Goal: Task Accomplishment & Management: Manage account settings

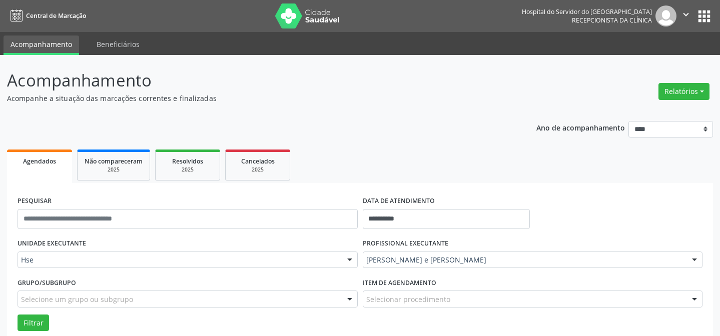
scroll to position [68, 0]
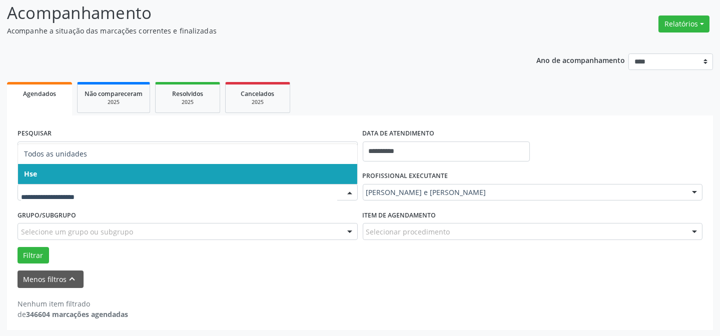
click at [81, 169] on span "Hse" at bounding box center [187, 174] width 339 height 20
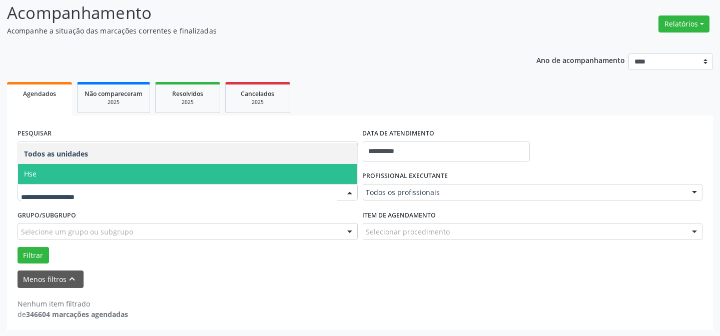
click at [91, 170] on span "Hse" at bounding box center [187, 174] width 339 height 20
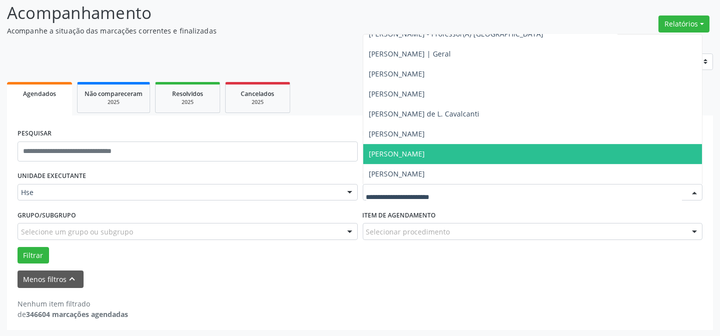
scroll to position [6729, 0]
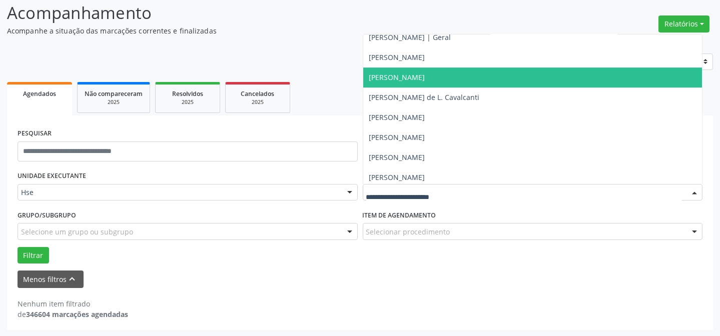
click at [465, 80] on span "[PERSON_NAME]" at bounding box center [532, 78] width 339 height 20
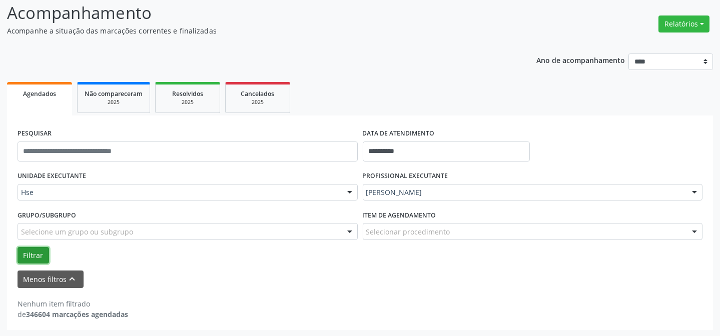
click at [36, 252] on button "Filtrar" at bounding box center [34, 255] width 32 height 17
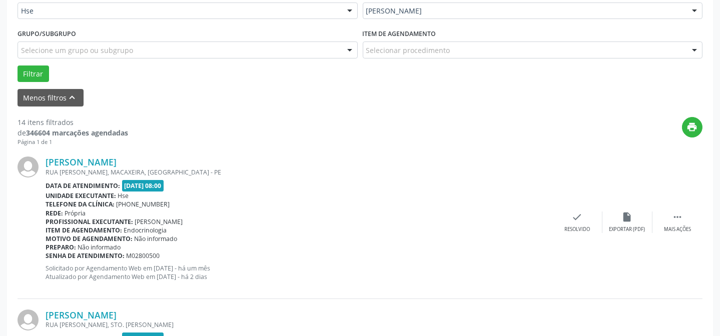
scroll to position [250, 0]
click at [676, 221] on icon "" at bounding box center [677, 216] width 11 height 11
click at [630, 219] on icon "alarm_off" at bounding box center [627, 216] width 11 height 11
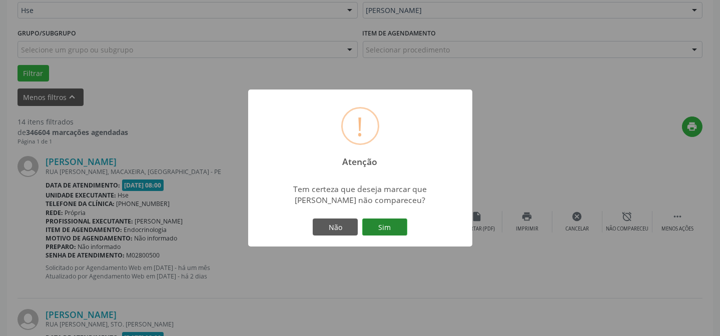
click at [390, 222] on button "Sim" at bounding box center [384, 227] width 45 height 17
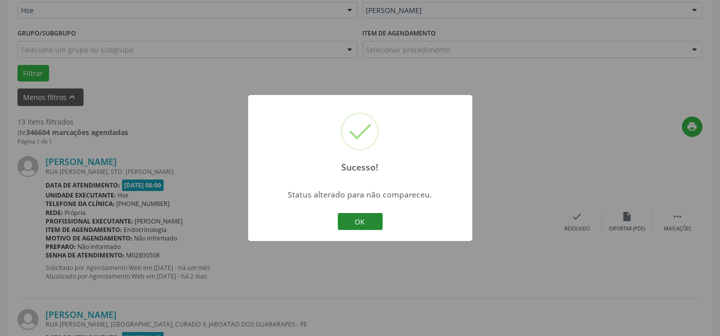
click at [375, 218] on button "OK" at bounding box center [360, 221] width 45 height 17
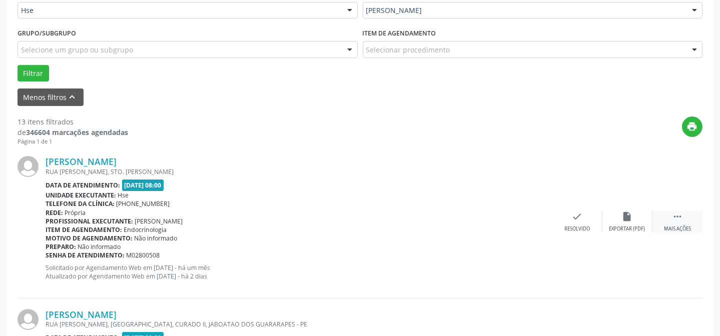
click at [684, 221] on div " Mais ações" at bounding box center [677, 222] width 50 height 22
click at [627, 219] on icon "alarm_off" at bounding box center [627, 216] width 11 height 11
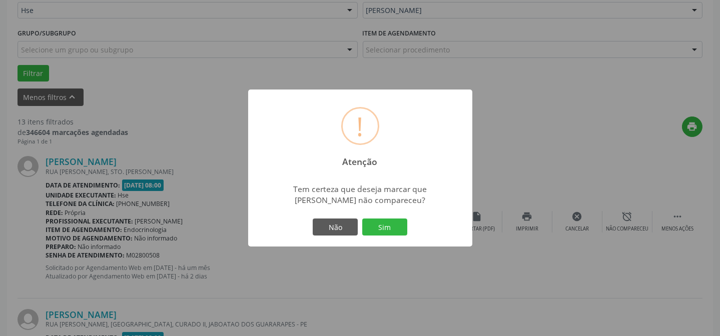
click at [383, 217] on div "Não Sim" at bounding box center [360, 227] width 99 height 21
click at [386, 225] on button "Sim" at bounding box center [384, 227] width 45 height 17
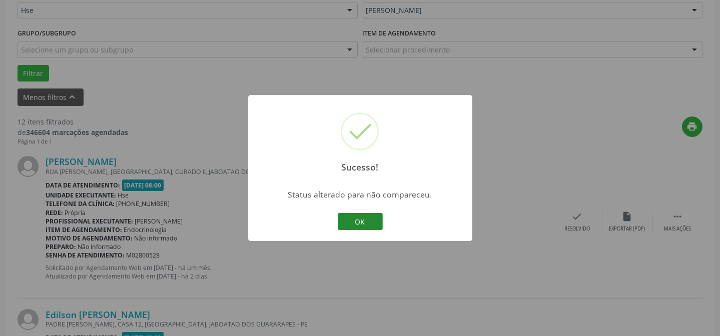
click at [365, 222] on button "OK" at bounding box center [360, 221] width 45 height 17
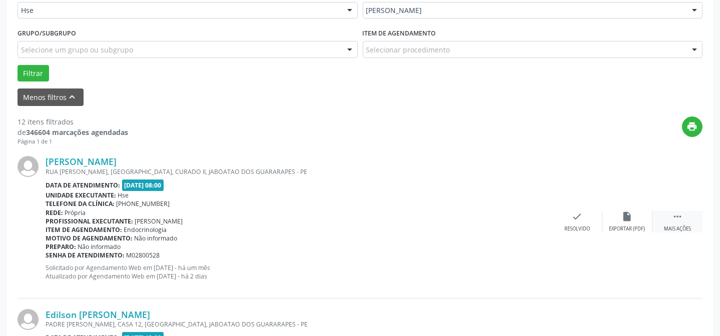
click at [678, 223] on div " Mais ações" at bounding box center [677, 222] width 50 height 22
click at [628, 215] on icon "alarm_off" at bounding box center [627, 216] width 11 height 11
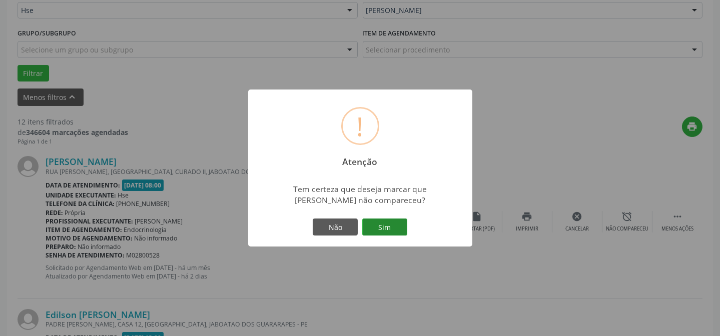
click at [379, 224] on button "Sim" at bounding box center [384, 227] width 45 height 17
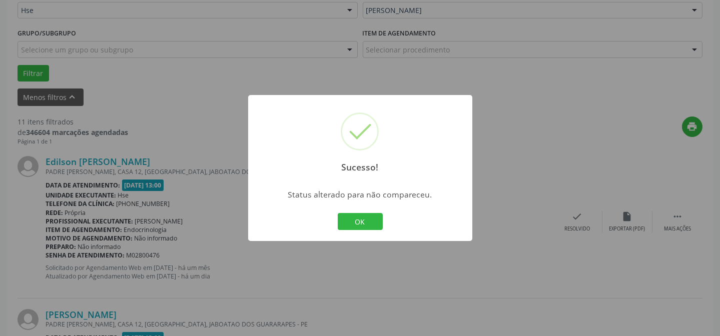
click at [359, 220] on button "OK" at bounding box center [360, 221] width 45 height 17
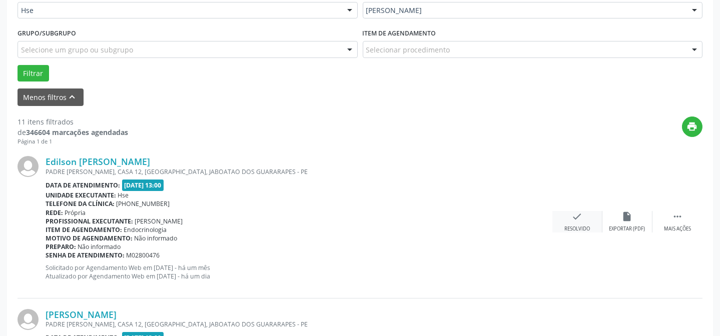
click at [577, 218] on icon "check" at bounding box center [577, 216] width 11 height 11
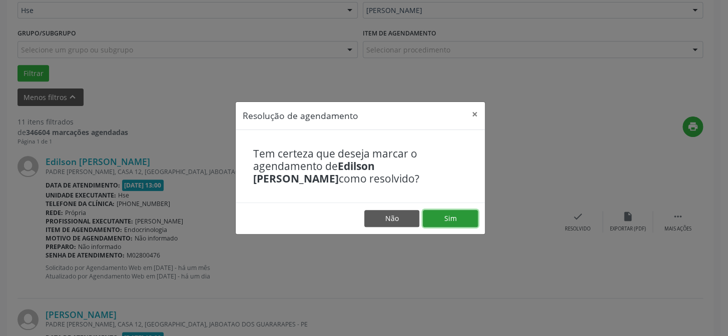
click at [464, 215] on button "Sim" at bounding box center [450, 218] width 55 height 17
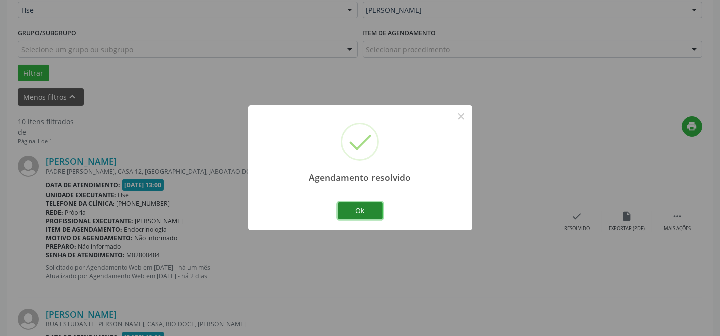
click at [365, 204] on button "Ok" at bounding box center [360, 211] width 45 height 17
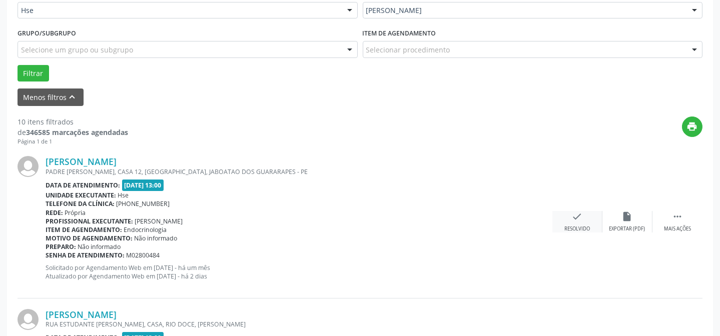
click at [578, 224] on div "check Resolvido" at bounding box center [577, 222] width 50 height 22
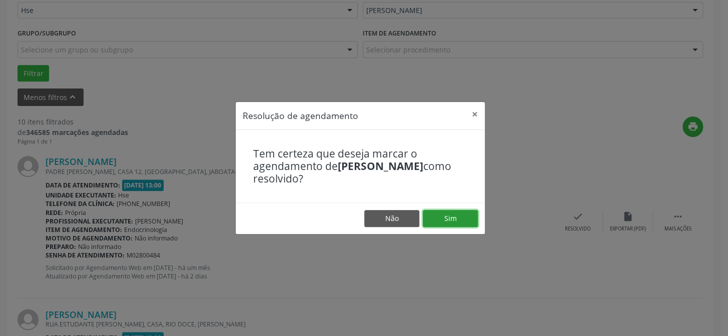
click at [450, 216] on button "Sim" at bounding box center [450, 218] width 55 height 17
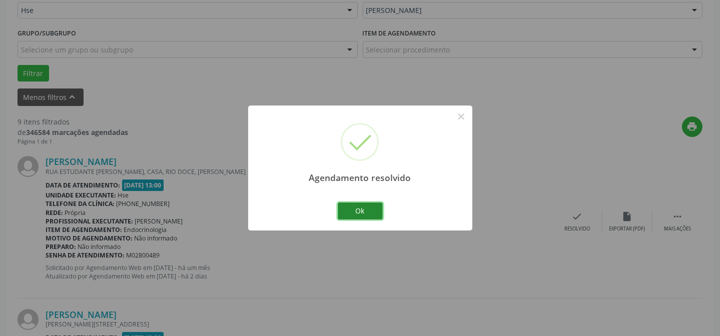
click at [357, 205] on button "Ok" at bounding box center [360, 211] width 45 height 17
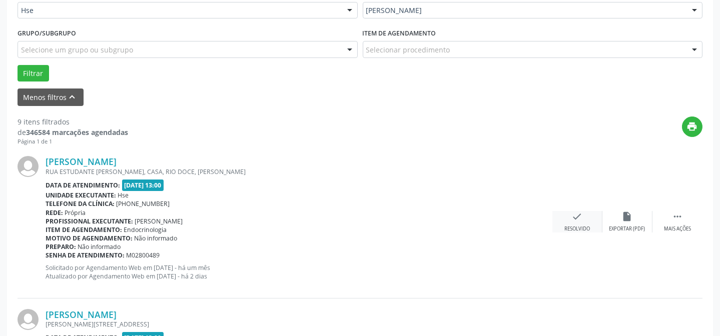
click at [574, 212] on icon "check" at bounding box center [577, 216] width 11 height 11
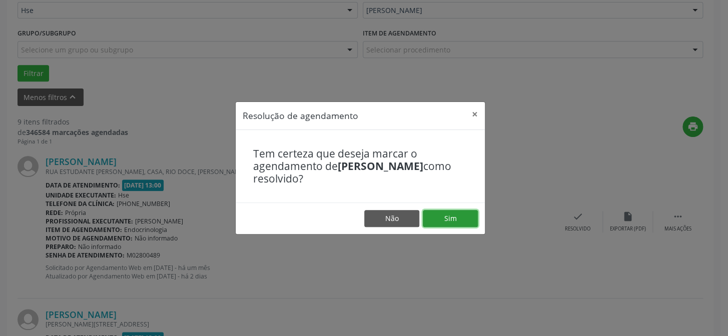
click at [458, 212] on button "Sim" at bounding box center [450, 218] width 55 height 17
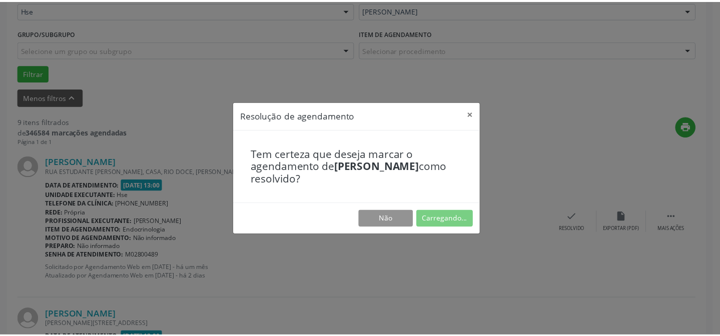
scroll to position [90, 0]
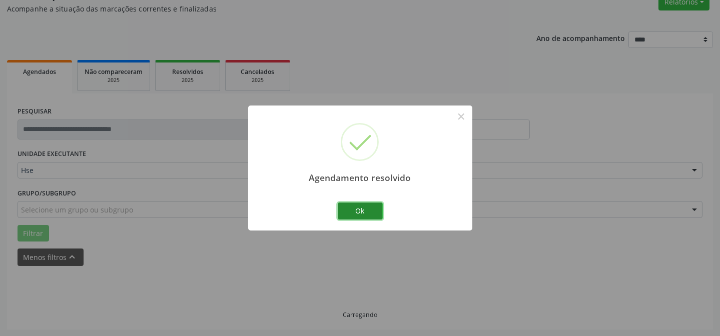
click at [366, 211] on button "Ok" at bounding box center [360, 211] width 45 height 17
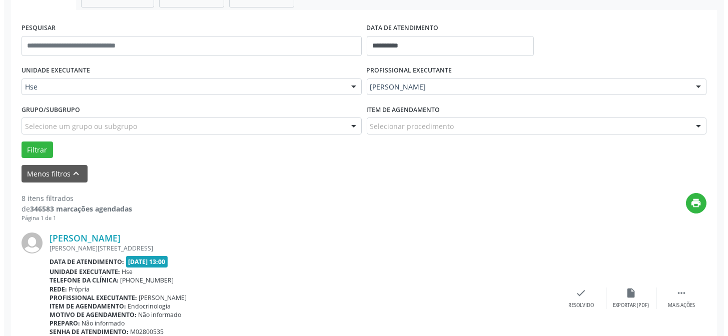
scroll to position [180, 0]
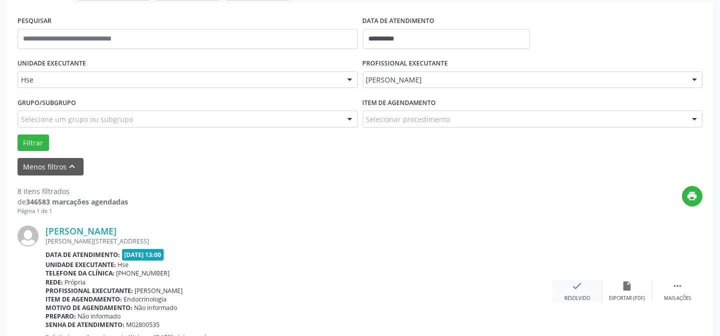
click at [579, 286] on icon "check" at bounding box center [577, 286] width 11 height 11
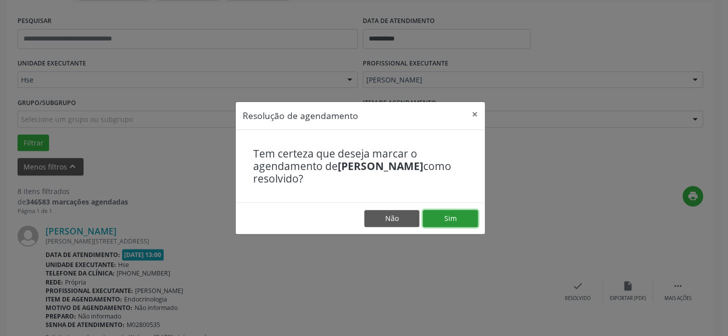
click at [431, 218] on button "Sim" at bounding box center [450, 218] width 55 height 17
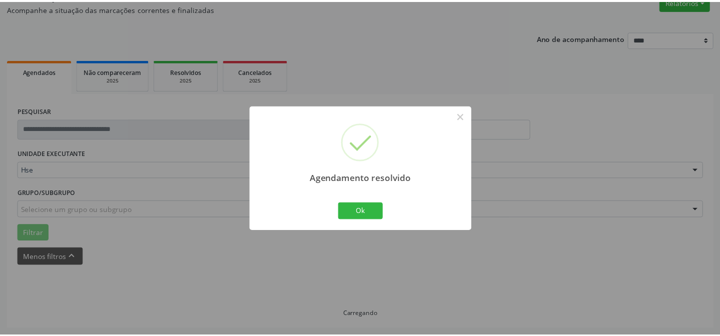
scroll to position [90, 0]
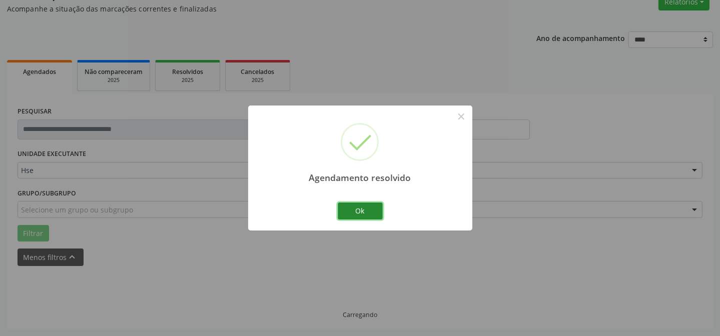
click at [373, 209] on button "Ok" at bounding box center [360, 211] width 45 height 17
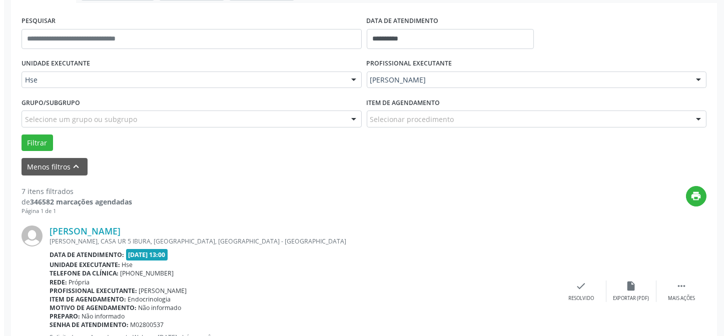
scroll to position [226, 0]
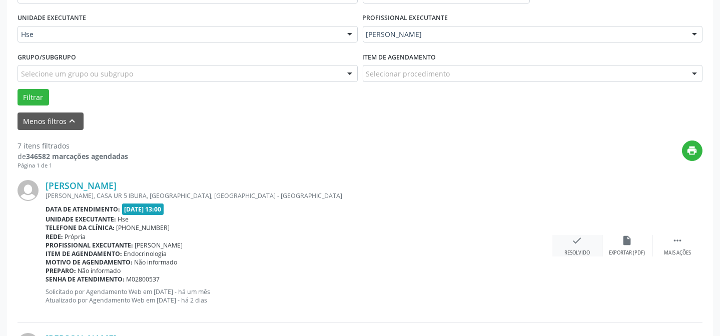
click at [577, 241] on icon "check" at bounding box center [577, 240] width 11 height 11
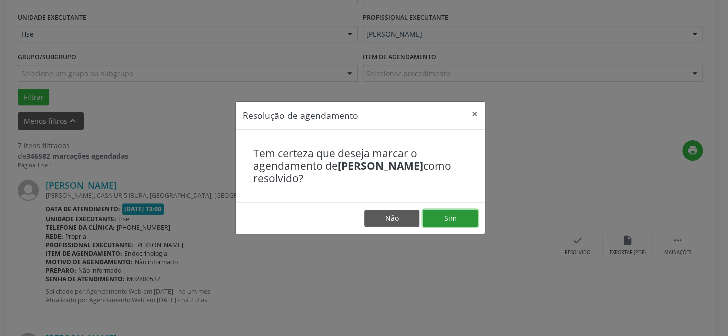
click at [446, 218] on button "Sim" at bounding box center [450, 218] width 55 height 17
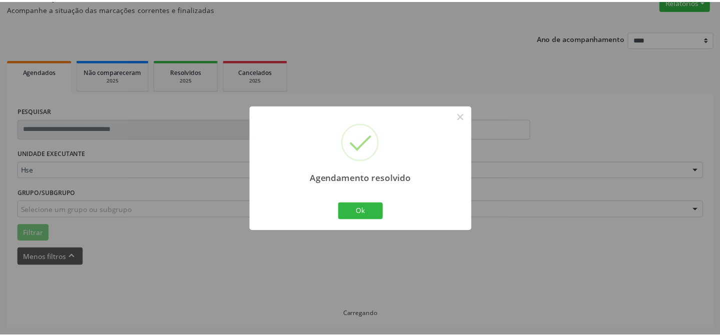
scroll to position [90, 0]
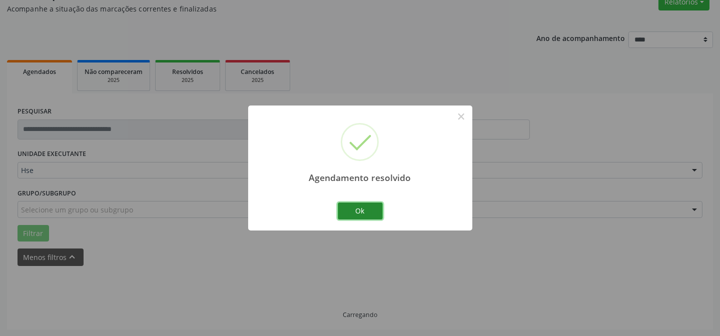
click at [367, 212] on button "Ok" at bounding box center [360, 211] width 45 height 17
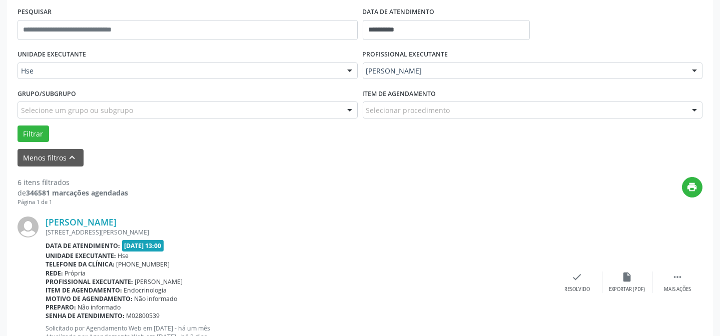
scroll to position [271, 0]
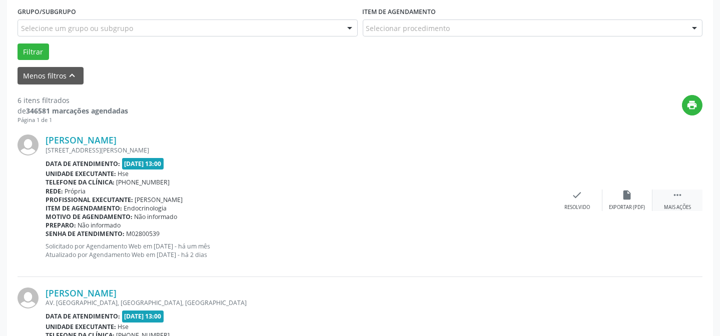
click at [681, 200] on div " Mais ações" at bounding box center [677, 201] width 50 height 22
click at [638, 205] on div "Não compareceu" at bounding box center [627, 207] width 43 height 7
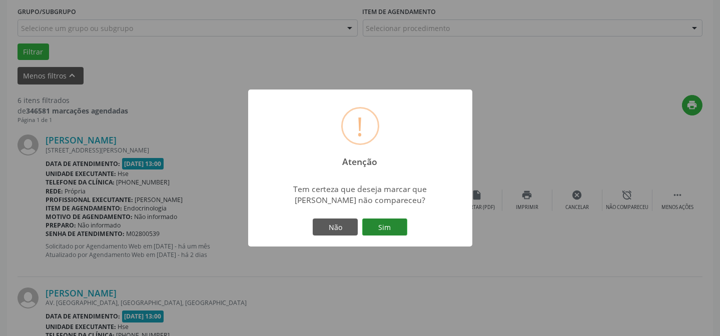
click at [399, 222] on button "Sim" at bounding box center [384, 227] width 45 height 17
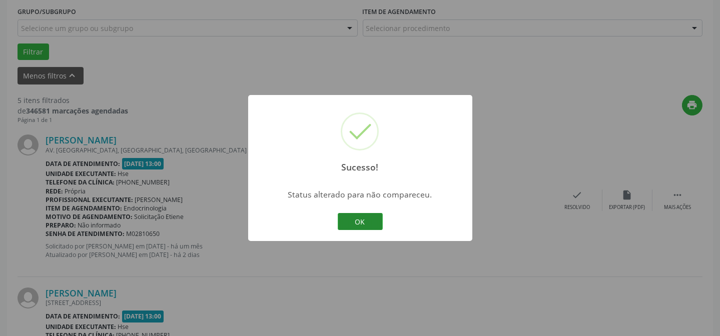
click at [358, 216] on button "OK" at bounding box center [360, 221] width 45 height 17
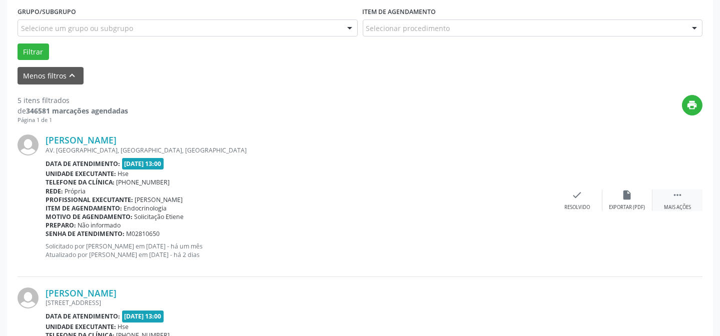
click at [666, 201] on div " Mais ações" at bounding box center [677, 201] width 50 height 22
click at [638, 204] on div "Não compareceu" at bounding box center [627, 207] width 43 height 7
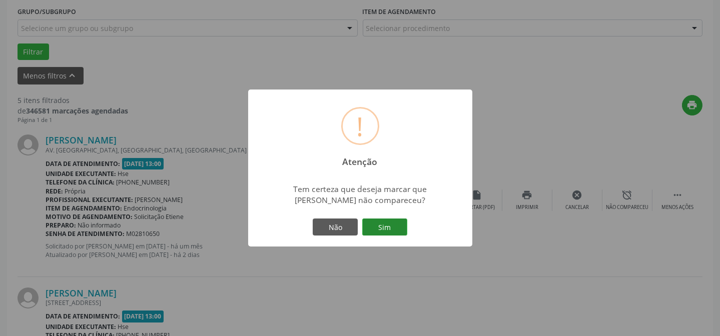
click at [375, 221] on button "Sim" at bounding box center [384, 227] width 45 height 17
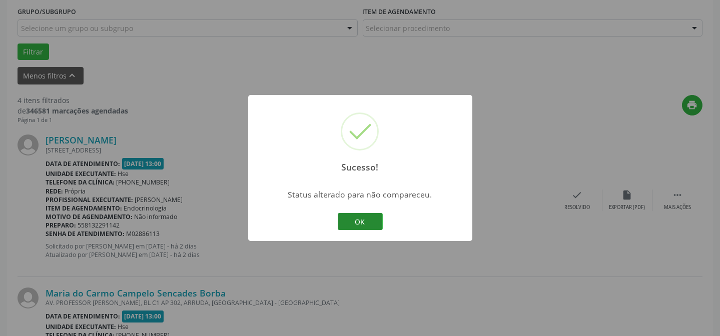
click at [358, 213] on button "OK" at bounding box center [360, 221] width 45 height 17
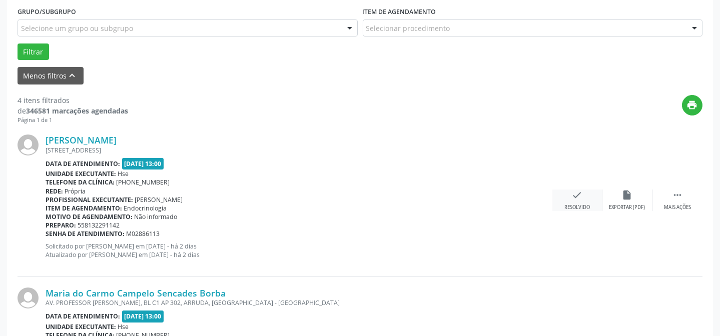
click at [580, 195] on icon "check" at bounding box center [577, 195] width 11 height 11
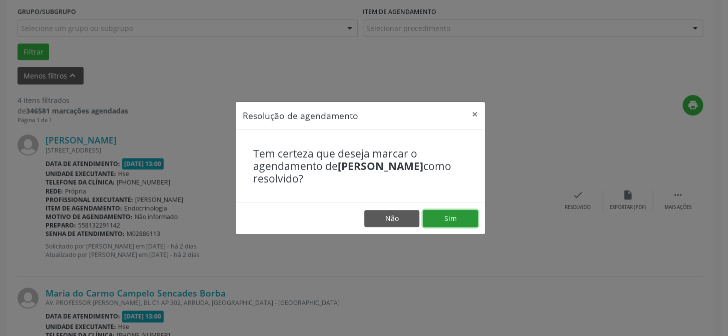
click at [452, 219] on button "Sim" at bounding box center [450, 218] width 55 height 17
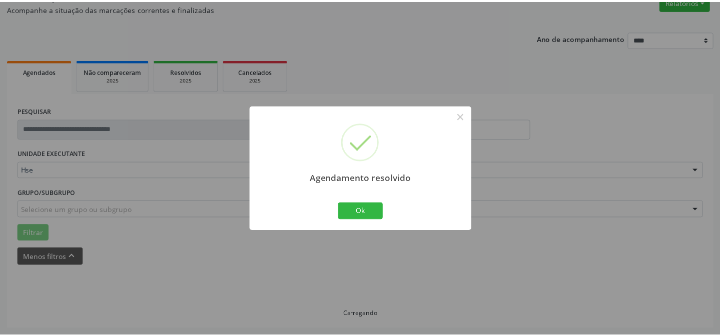
scroll to position [90, 0]
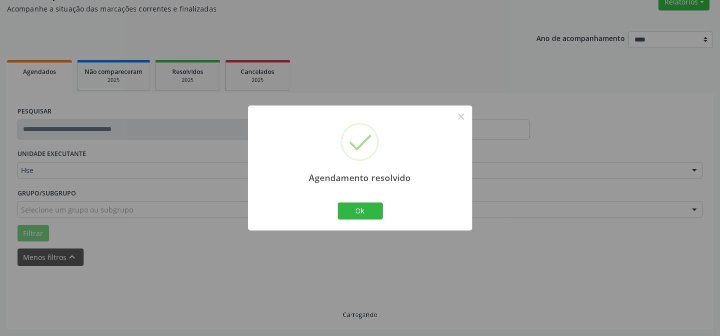
click at [454, 216] on div "Agendamento resolvido × Ok Cancel" at bounding box center [360, 168] width 224 height 125
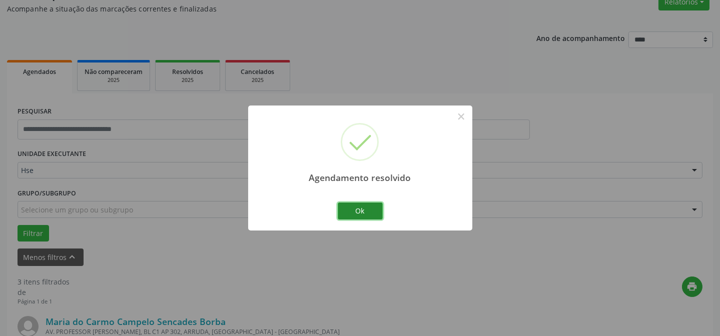
click at [370, 211] on button "Ok" at bounding box center [360, 211] width 45 height 17
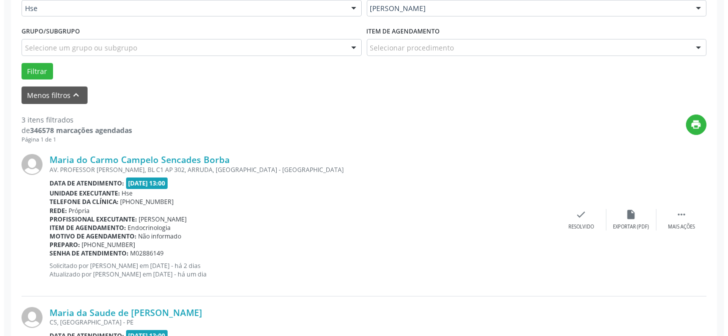
scroll to position [271, 0]
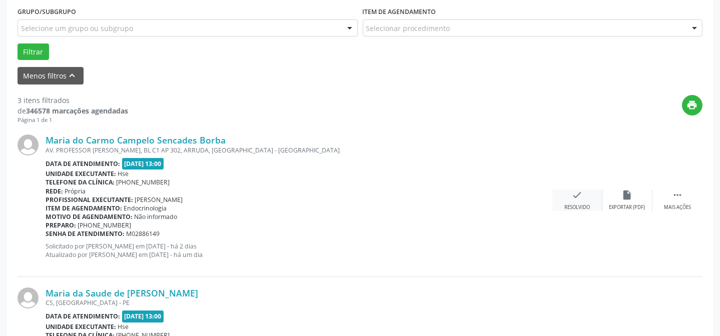
click at [575, 201] on div "check Resolvido" at bounding box center [577, 201] width 50 height 22
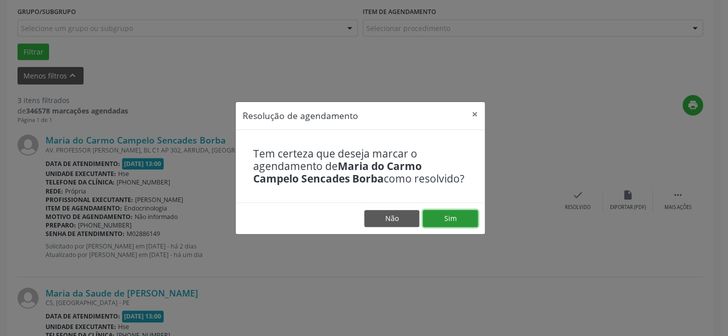
click at [467, 217] on button "Sim" at bounding box center [450, 218] width 55 height 17
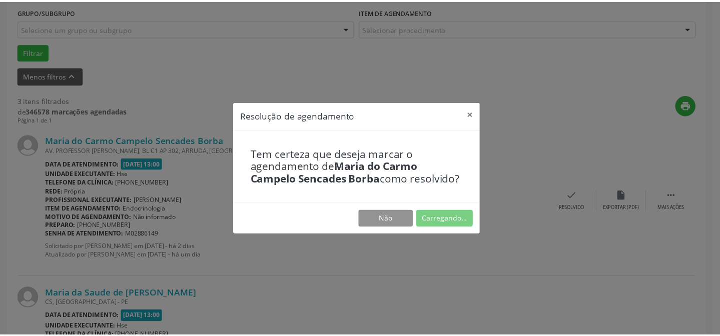
scroll to position [90, 0]
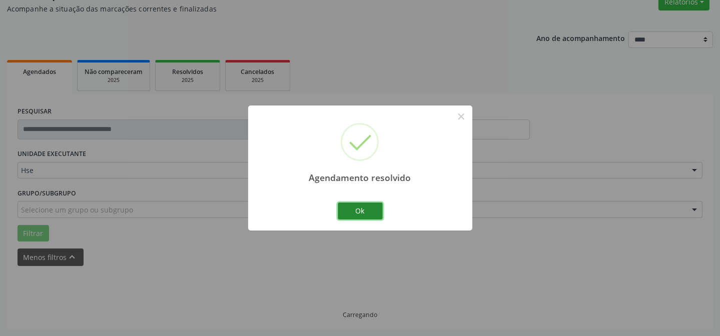
click at [366, 205] on button "Ok" at bounding box center [360, 211] width 45 height 17
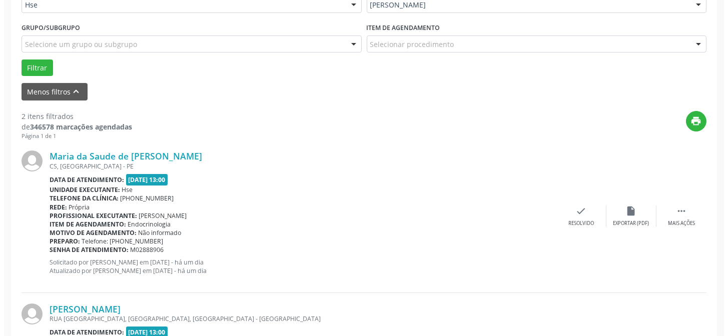
scroll to position [271, 0]
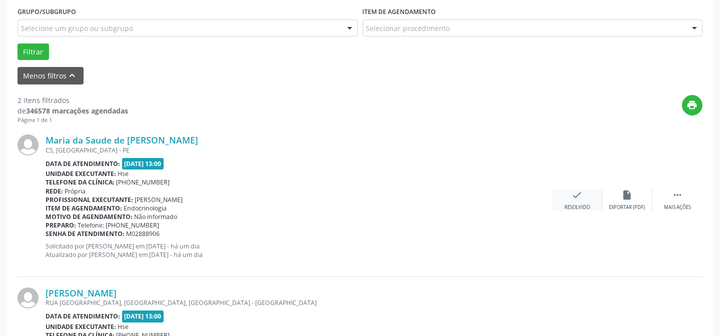
click at [577, 199] on icon "check" at bounding box center [577, 195] width 11 height 11
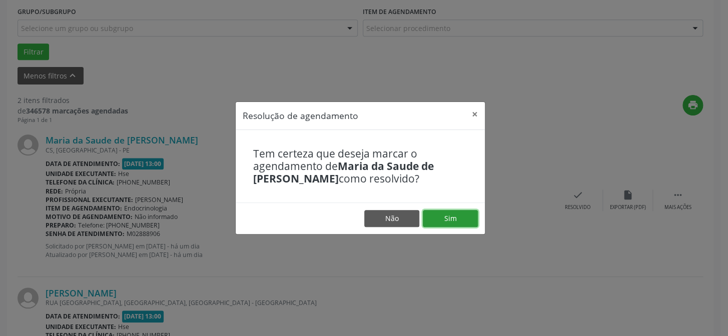
click at [461, 218] on button "Sim" at bounding box center [450, 218] width 55 height 17
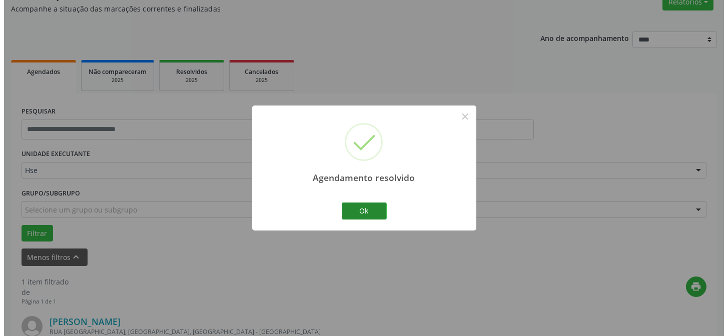
scroll to position [229, 0]
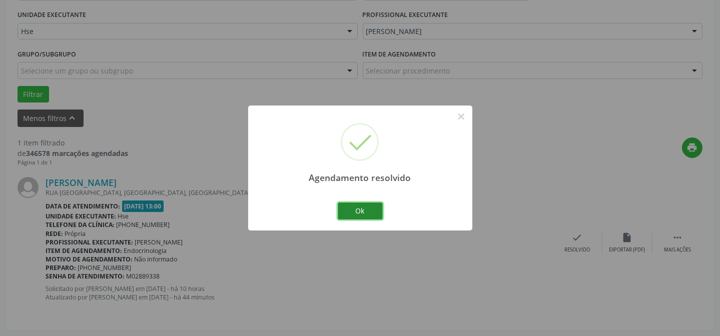
click at [358, 207] on button "Ok" at bounding box center [360, 211] width 45 height 17
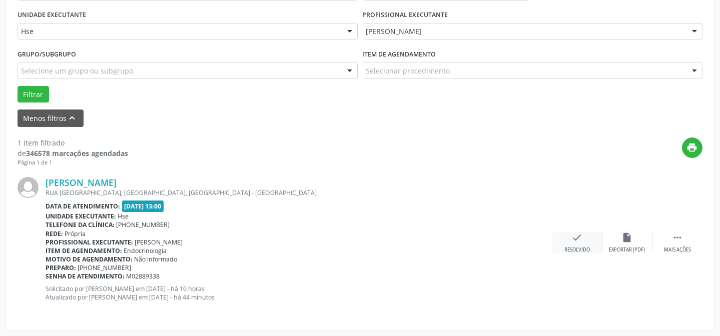
click at [573, 239] on icon "check" at bounding box center [577, 237] width 11 height 11
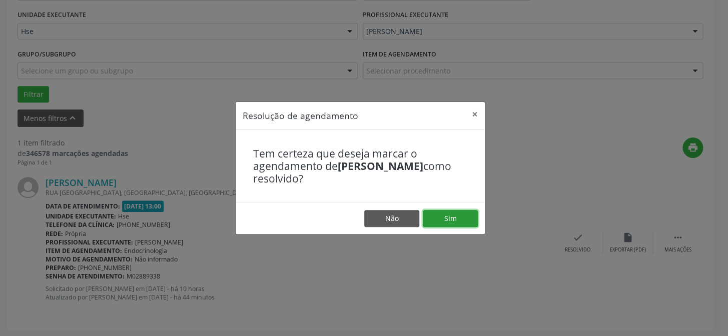
click at [459, 217] on button "Sim" at bounding box center [450, 218] width 55 height 17
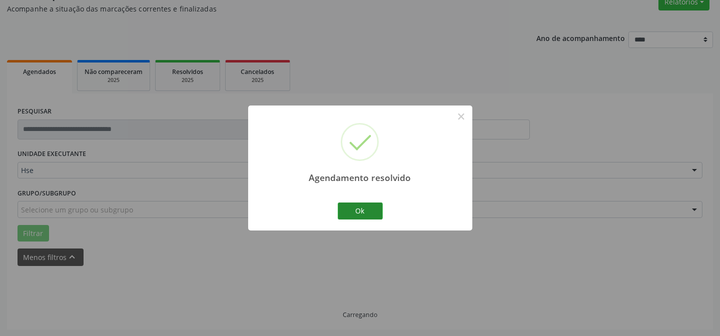
scroll to position [68, 0]
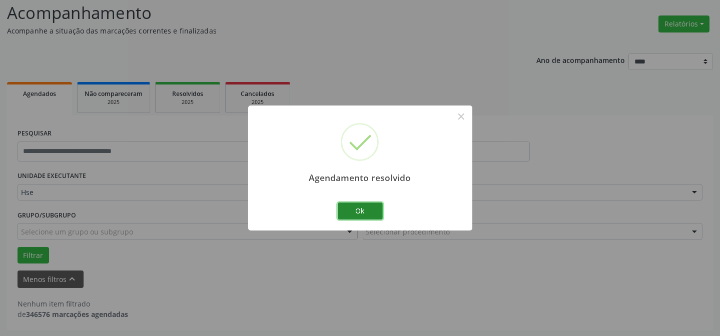
click at [361, 207] on button "Ok" at bounding box center [360, 211] width 45 height 17
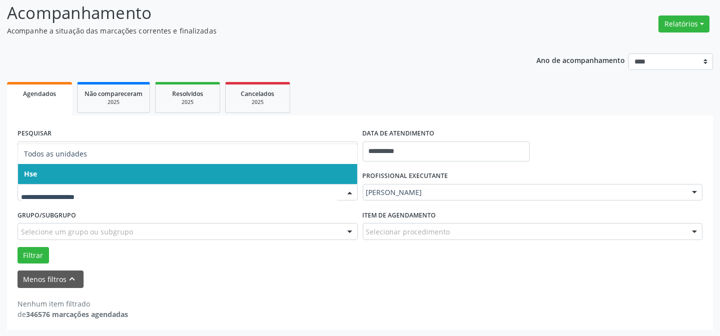
click at [83, 179] on span "Hse" at bounding box center [187, 174] width 339 height 20
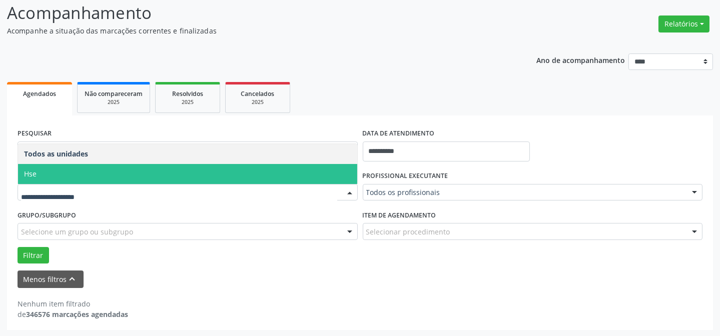
click at [83, 172] on span "Hse" at bounding box center [187, 174] width 339 height 20
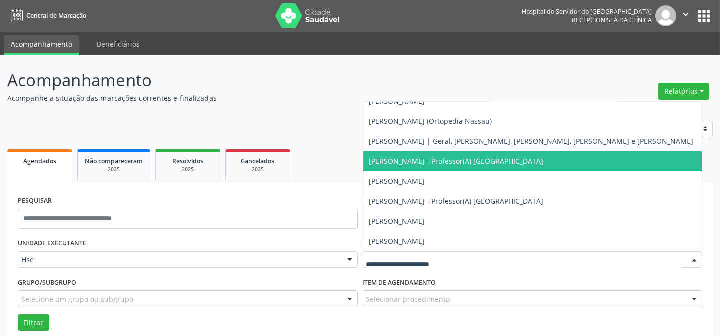
scroll to position [227, 0]
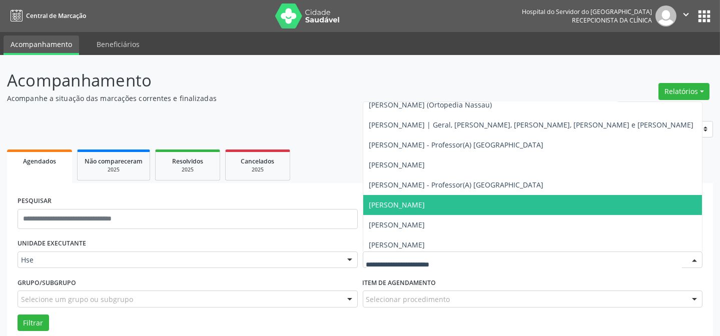
click at [388, 203] on span "[PERSON_NAME]" at bounding box center [397, 205] width 56 height 10
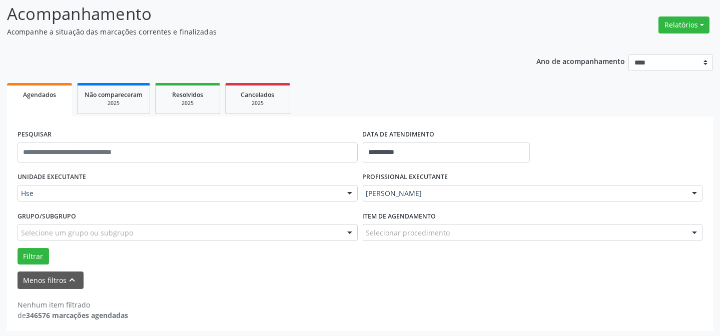
scroll to position [68, 0]
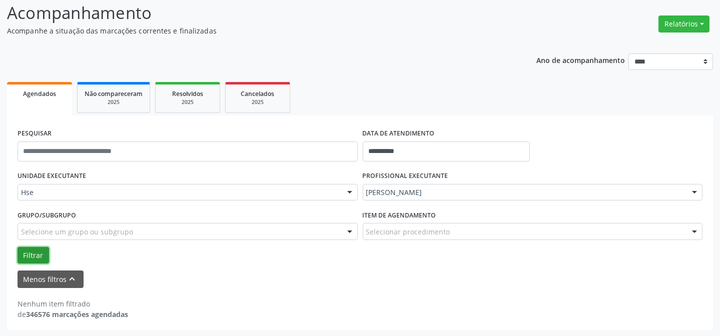
click at [36, 251] on button "Filtrar" at bounding box center [34, 255] width 32 height 17
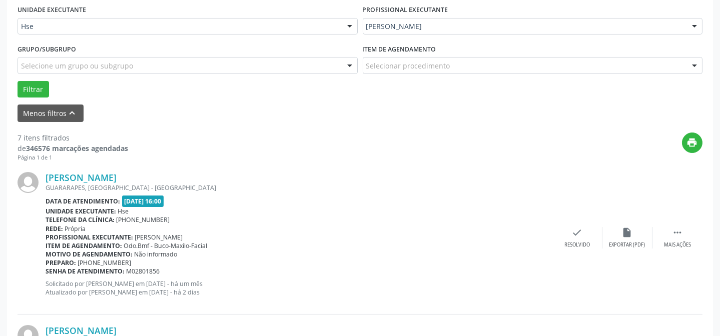
scroll to position [250, 0]
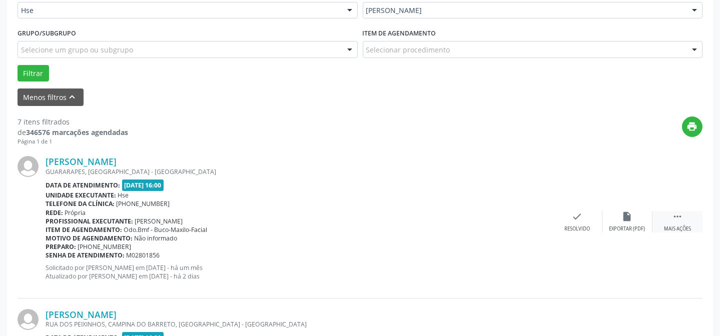
click at [683, 220] on div " Mais ações" at bounding box center [677, 222] width 50 height 22
click at [620, 215] on div "alarm_off Não compareceu" at bounding box center [627, 222] width 50 height 22
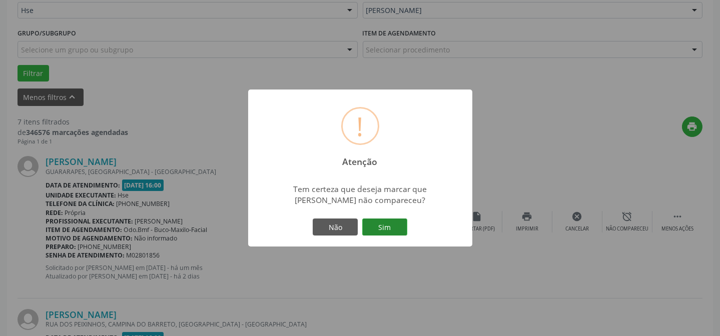
click at [386, 229] on button "Sim" at bounding box center [384, 227] width 45 height 17
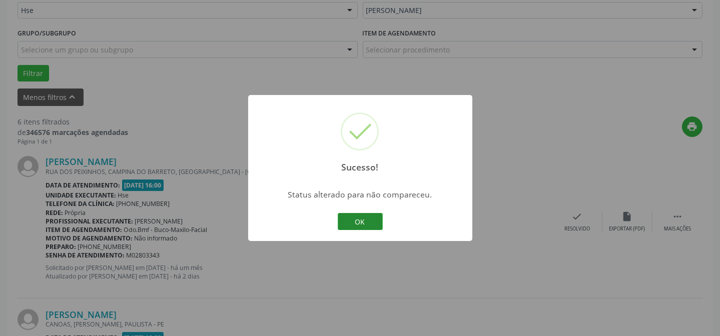
click at [367, 220] on button "OK" at bounding box center [360, 221] width 45 height 17
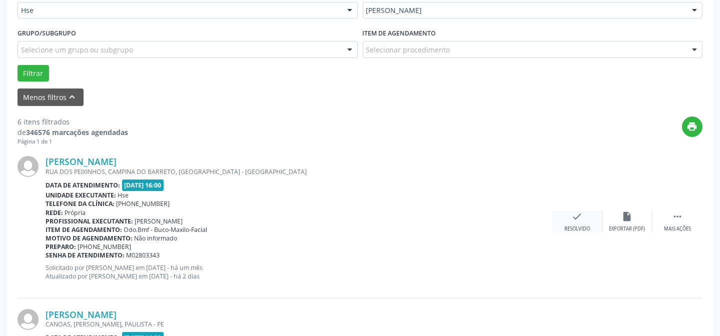
click at [582, 221] on div "check Resolvido" at bounding box center [577, 222] width 50 height 22
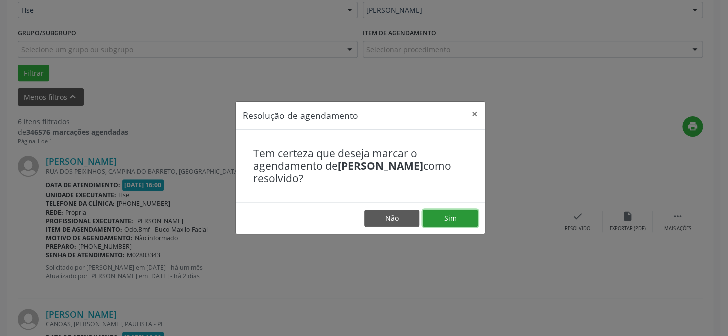
click at [453, 220] on button "Sim" at bounding box center [450, 218] width 55 height 17
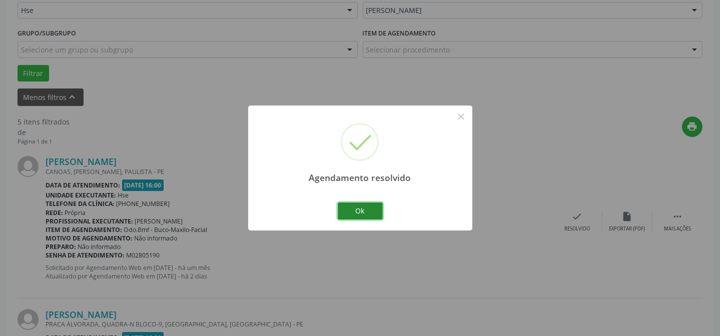
click at [366, 211] on button "Ok" at bounding box center [360, 211] width 45 height 17
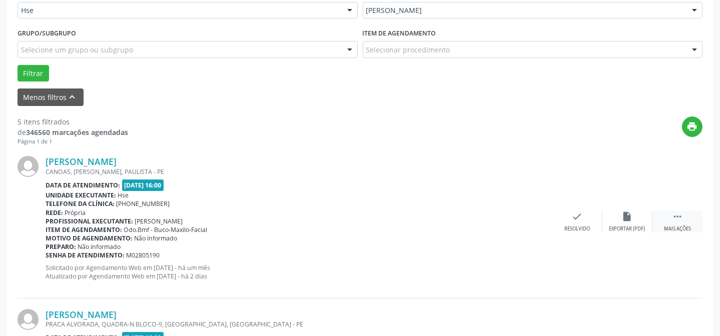
click at [675, 211] on icon "" at bounding box center [677, 216] width 11 height 11
click at [637, 221] on div "alarm_off Não compareceu" at bounding box center [627, 222] width 50 height 22
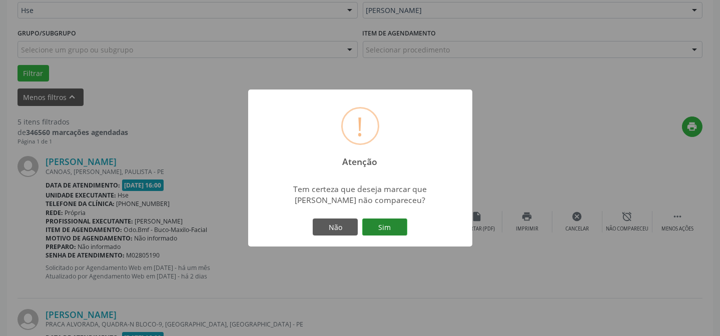
click at [382, 223] on button "Sim" at bounding box center [384, 227] width 45 height 17
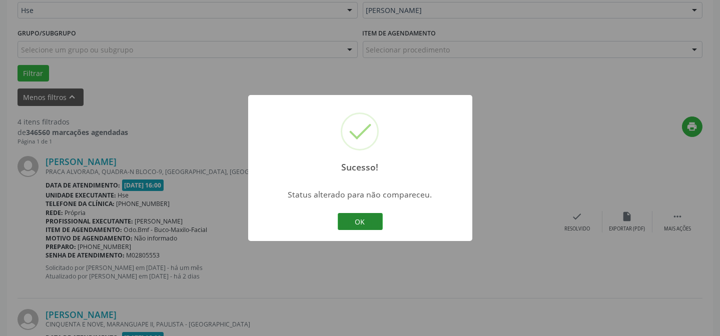
click at [360, 221] on button "OK" at bounding box center [360, 221] width 45 height 17
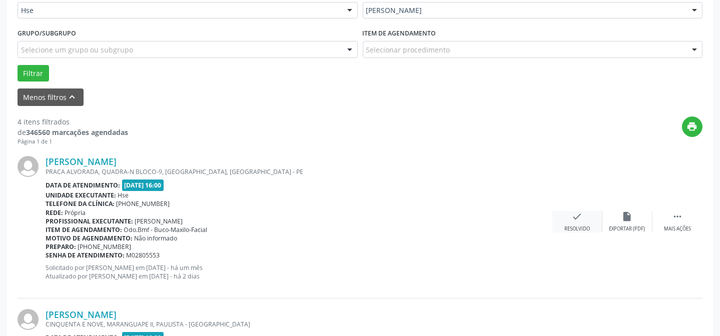
click at [576, 215] on icon "check" at bounding box center [577, 216] width 11 height 11
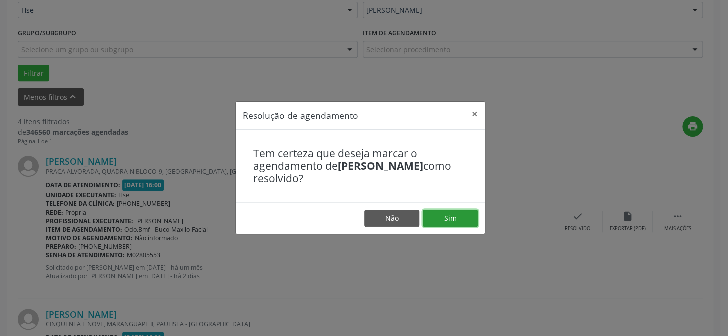
click at [457, 211] on button "Sim" at bounding box center [450, 218] width 55 height 17
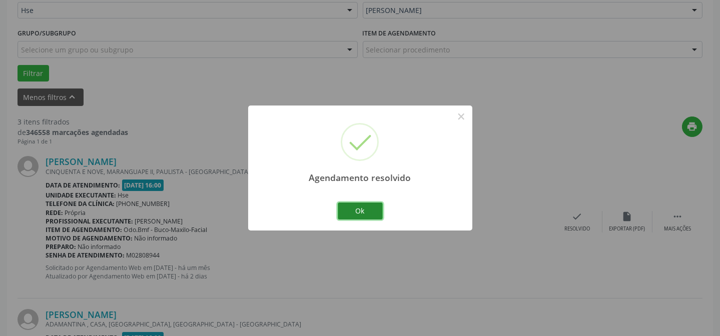
click at [365, 208] on button "Ok" at bounding box center [360, 211] width 45 height 17
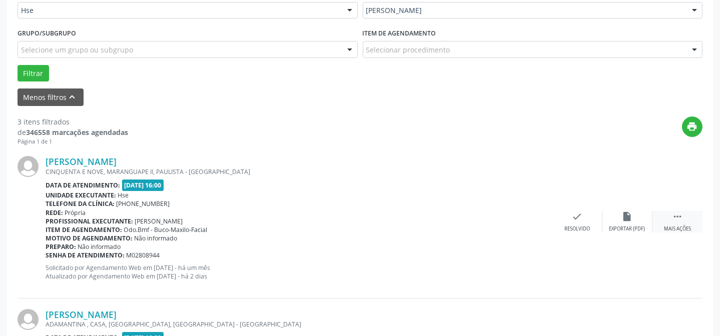
click at [682, 218] on icon "" at bounding box center [677, 216] width 11 height 11
click at [635, 222] on div "alarm_off Não compareceu" at bounding box center [627, 222] width 50 height 22
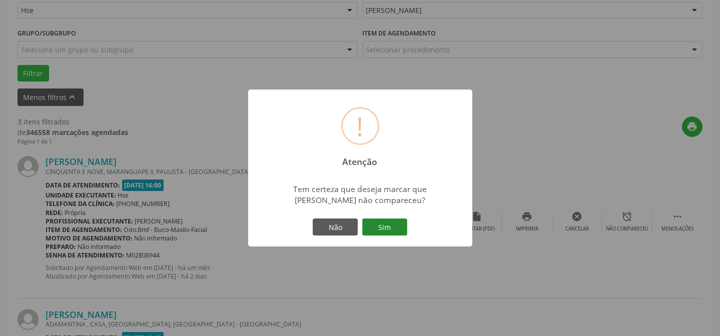
click at [373, 222] on button "Sim" at bounding box center [384, 227] width 45 height 17
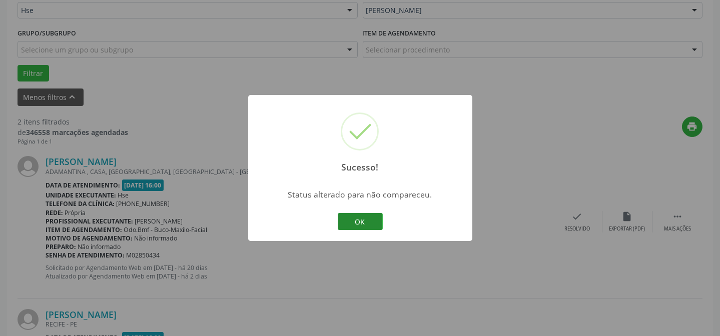
click at [358, 219] on button "OK" at bounding box center [360, 221] width 45 height 17
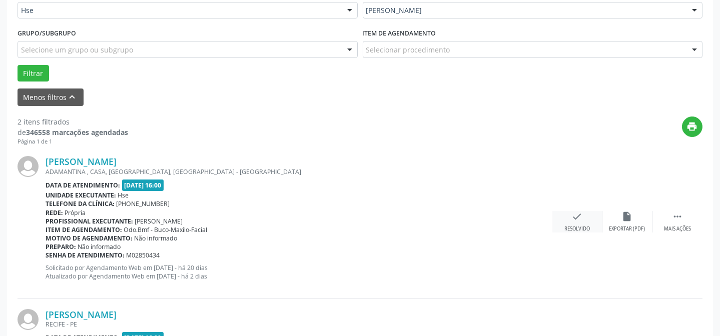
click at [573, 216] on icon "check" at bounding box center [577, 216] width 11 height 11
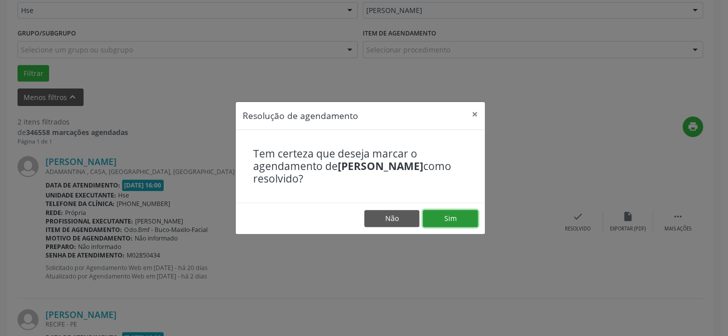
click at [453, 217] on button "Sim" at bounding box center [450, 218] width 55 height 17
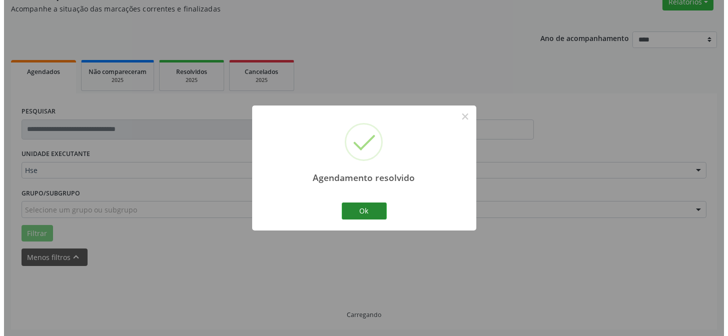
scroll to position [229, 0]
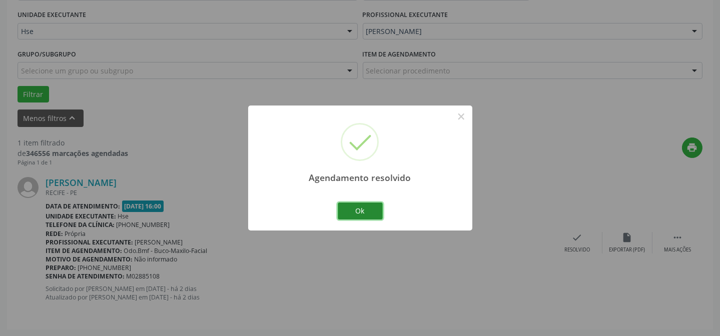
click at [364, 210] on button "Ok" at bounding box center [360, 211] width 45 height 17
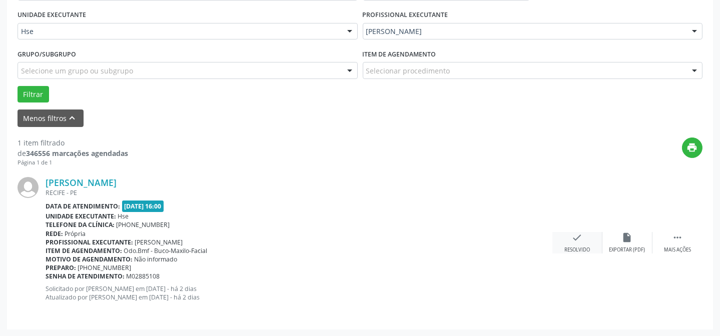
click at [580, 244] on div "check Resolvido" at bounding box center [577, 243] width 50 height 22
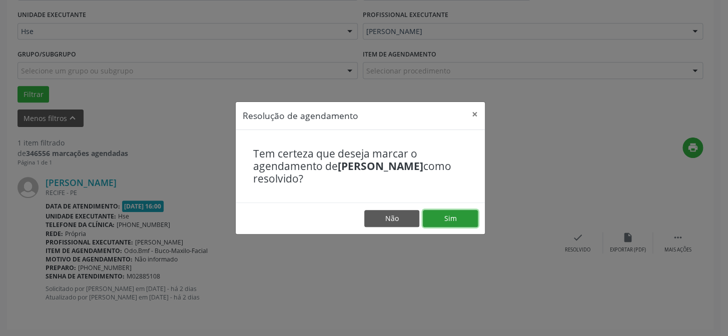
click at [458, 215] on button "Sim" at bounding box center [450, 218] width 55 height 17
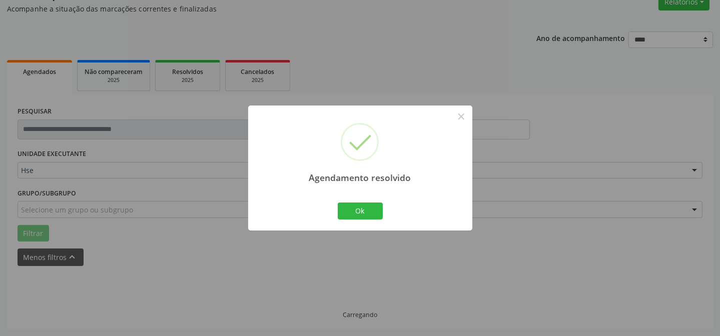
scroll to position [68, 0]
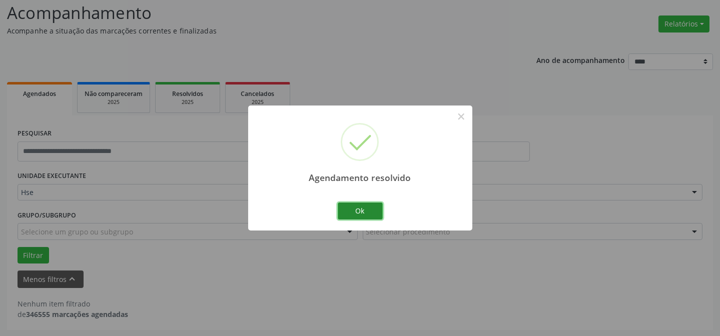
click at [369, 209] on button "Ok" at bounding box center [360, 211] width 45 height 17
